Goal: Task Accomplishment & Management: Use online tool/utility

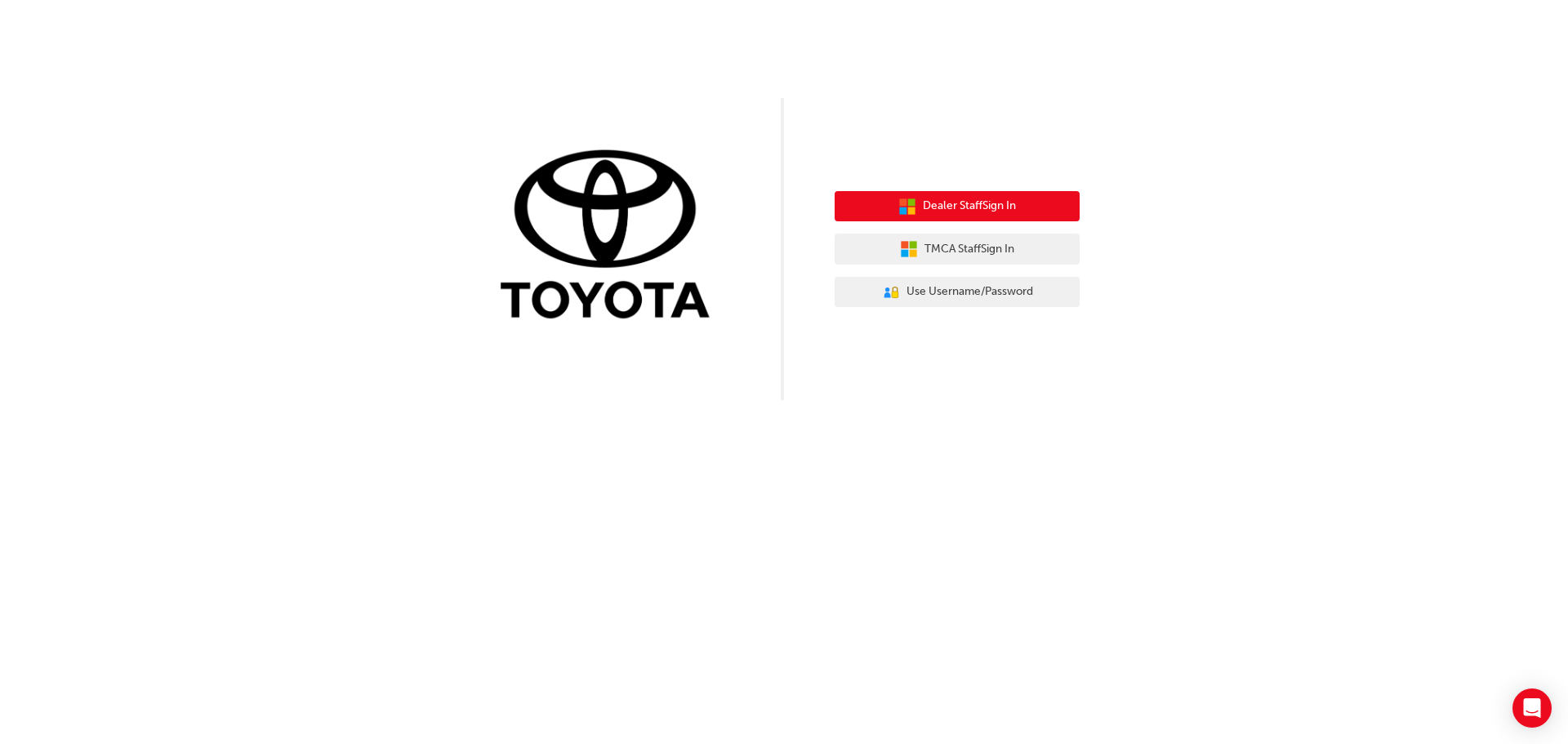
click at [972, 202] on span "Dealer Staff Sign In" at bounding box center [969, 206] width 93 height 19
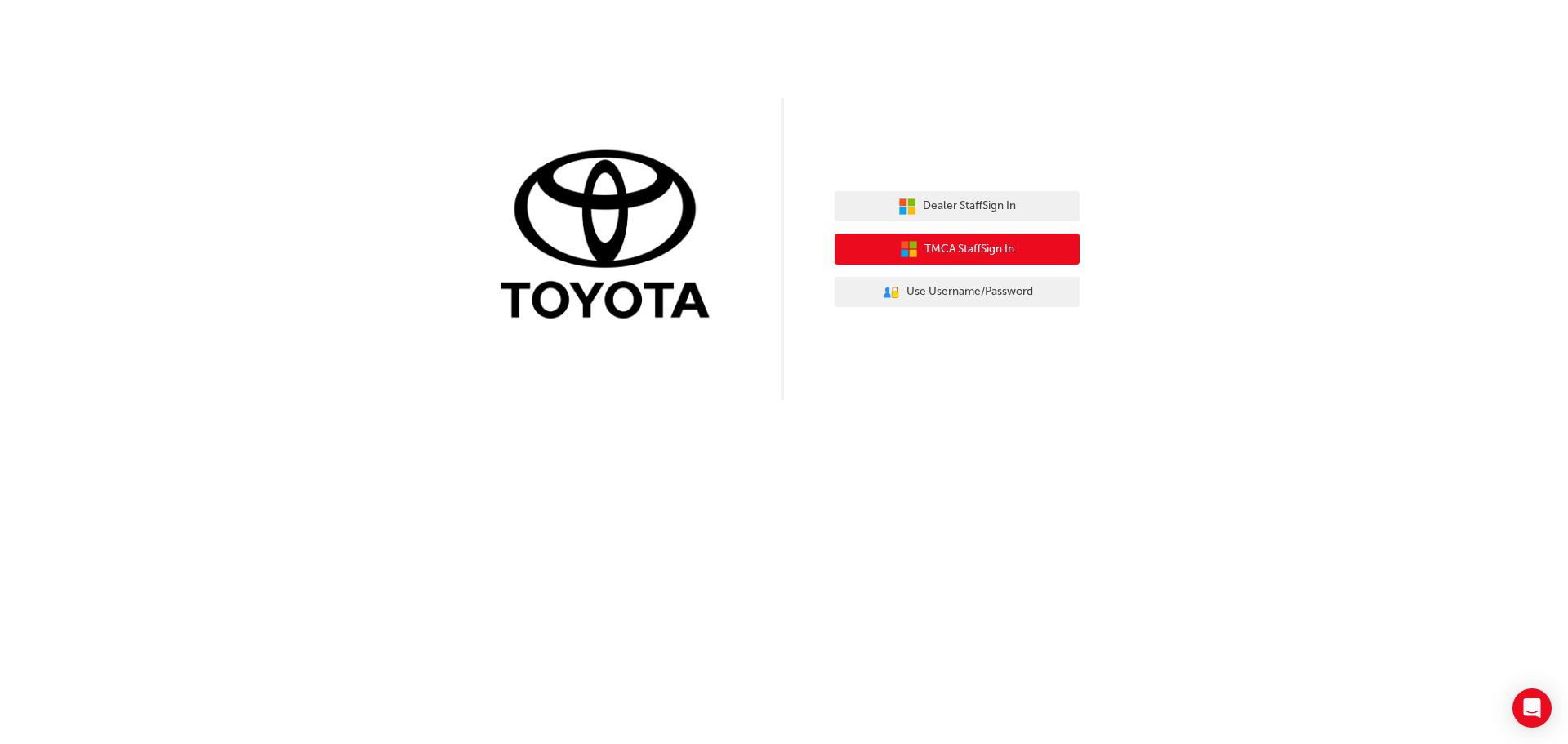
click at [936, 240] on span "TMCA Staff Sign In" at bounding box center [969, 249] width 90 height 19
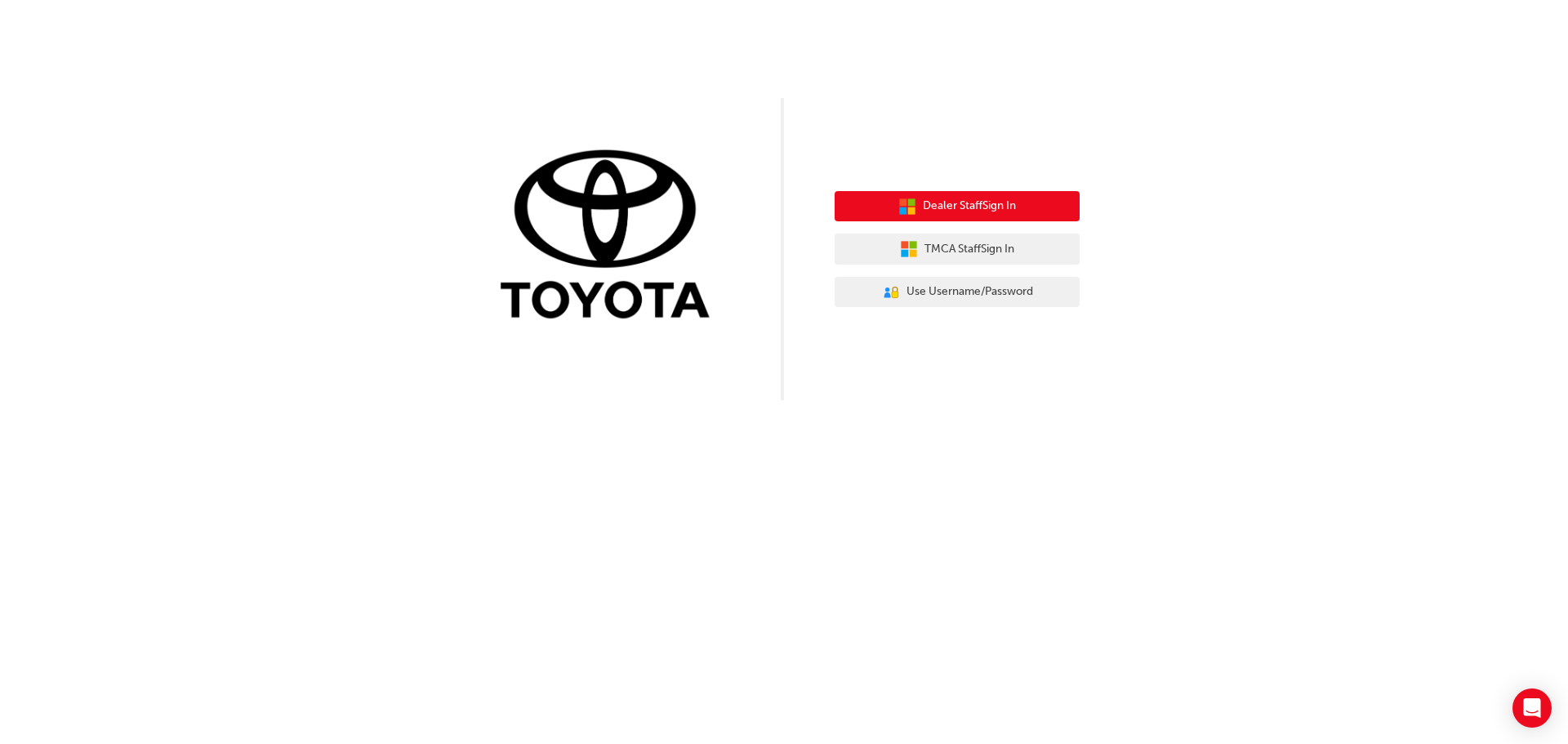
click at [929, 206] on span "Dealer Staff Sign In" at bounding box center [969, 206] width 93 height 19
